Goal: Transaction & Acquisition: Obtain resource

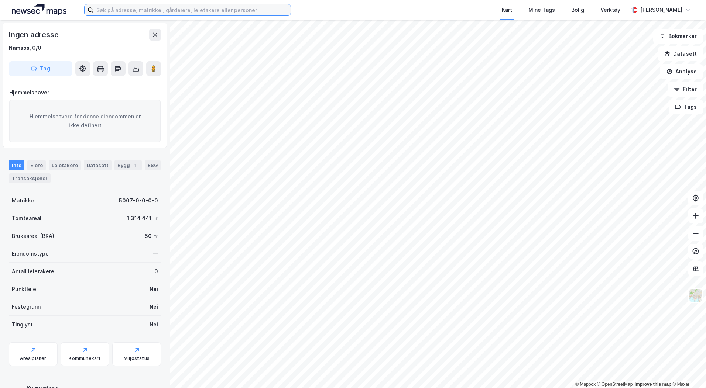
click at [114, 10] on input at bounding box center [191, 9] width 197 height 11
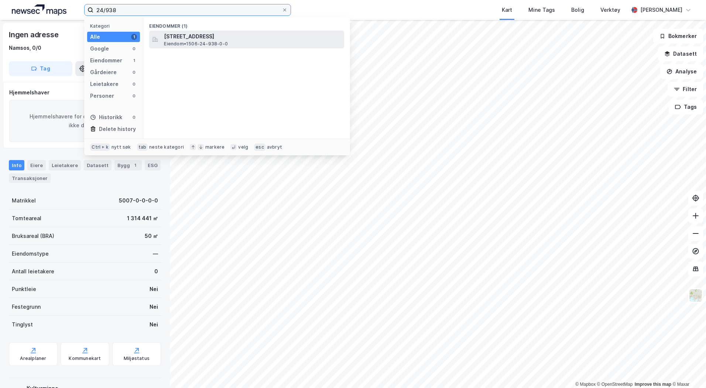
type input "24/938"
click at [213, 41] on span "Eiendom • 1506-24-938-0-0" at bounding box center [196, 44] width 64 height 6
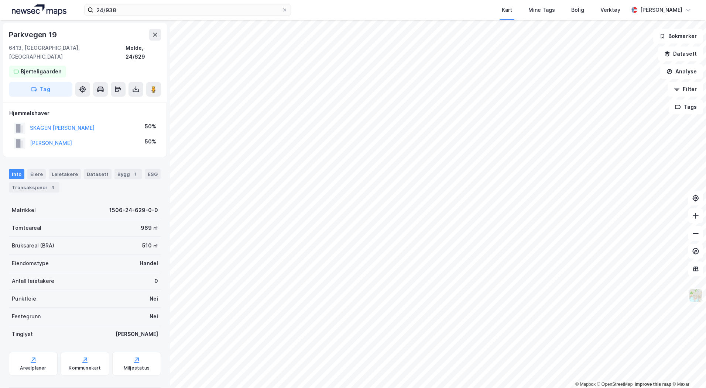
click at [698, 294] on img at bounding box center [696, 296] width 14 height 14
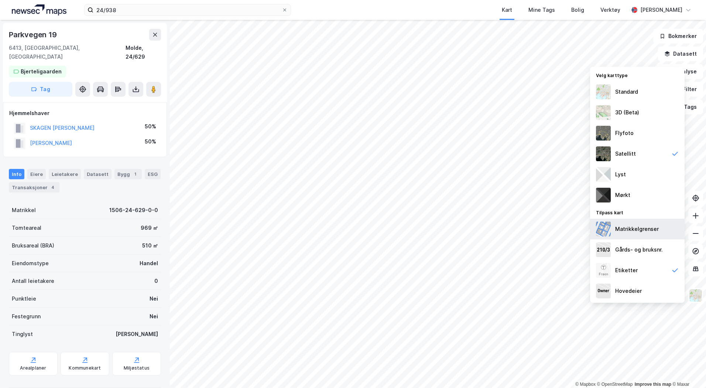
click at [631, 233] on div "Matrikkelgrenser" at bounding box center [637, 229] width 44 height 9
click at [632, 246] on div "Gårds- og bruksnr." at bounding box center [639, 250] width 48 height 9
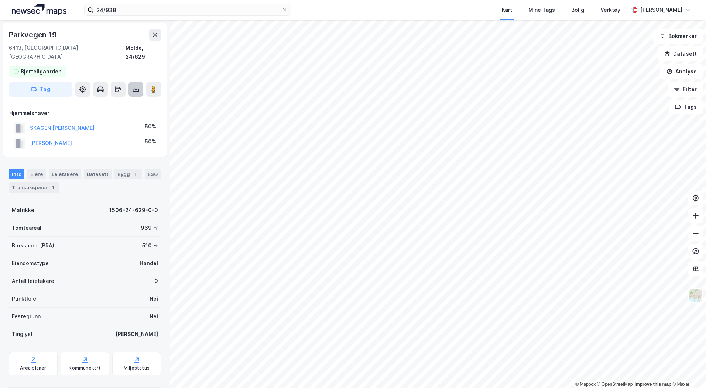
click at [138, 86] on icon at bounding box center [135, 89] width 7 height 7
click at [128, 98] on div "Last ned grunnbok" at bounding box center [104, 104] width 79 height 12
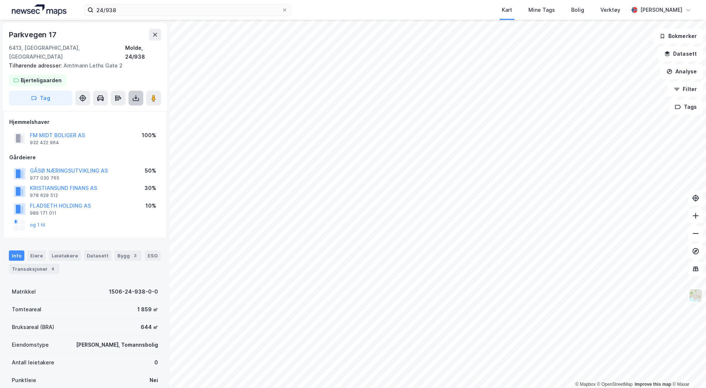
click at [136, 95] on icon at bounding box center [135, 98] width 7 height 7
click at [125, 107] on div "Last ned grunnbok" at bounding box center [104, 113] width 79 height 12
click at [138, 95] on icon at bounding box center [135, 98] width 7 height 7
click at [133, 122] on div "Last ned matrikkelrapport" at bounding box center [108, 125] width 61 height 6
